Goal: Task Accomplishment & Management: Use online tool/utility

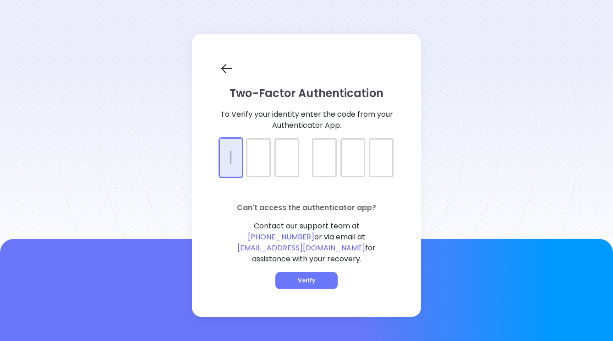
click at [238, 161] on div at bounding box center [306, 149] width 174 height 23
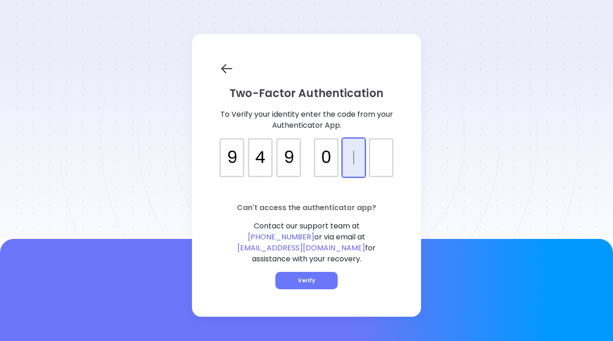
type input "949022"
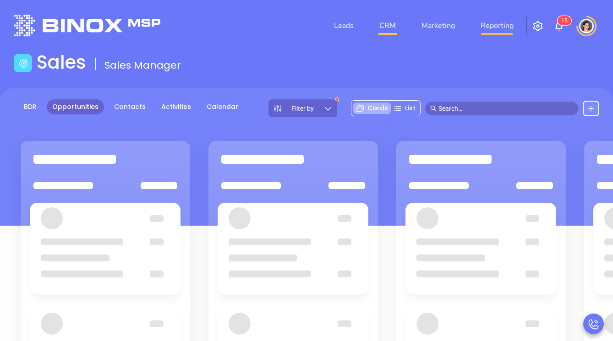
click at [490, 22] on link "Reporting" at bounding box center [497, 25] width 40 height 18
